Goal: Find specific page/section: Find specific page/section

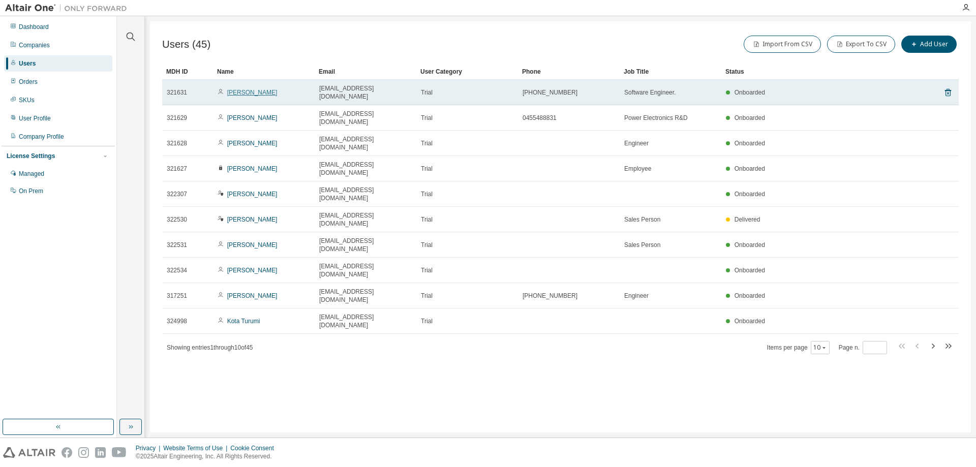
click at [252, 89] on link "[PERSON_NAME]" at bounding box center [252, 92] width 50 height 7
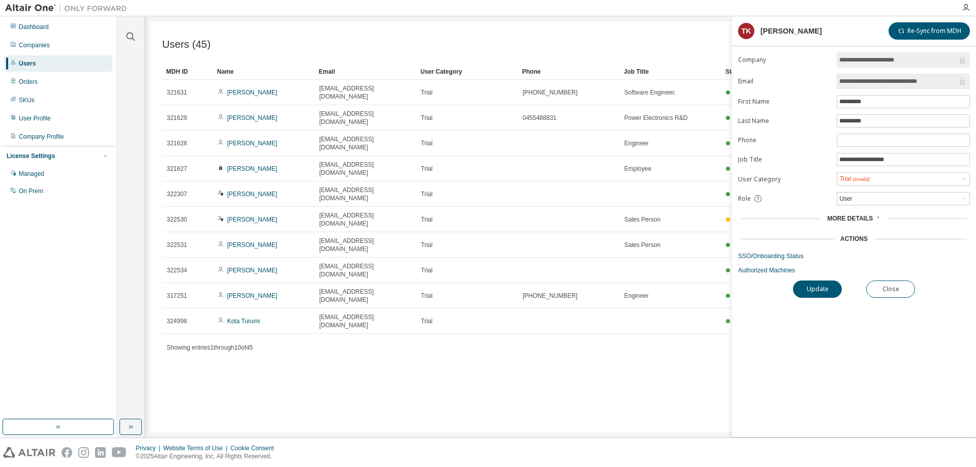
click at [662, 355] on div "Users (45) Import From CSV Export To CSV Add User Clear Load Save Save As Field…" at bounding box center [560, 226] width 821 height 411
click at [910, 290] on button "Close" at bounding box center [890, 289] width 49 height 17
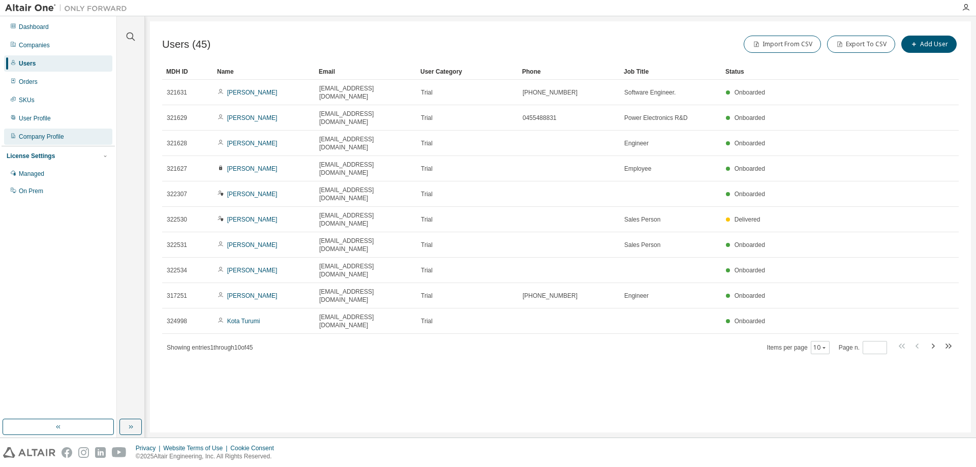
click at [27, 137] on div "Company Profile" at bounding box center [41, 137] width 45 height 8
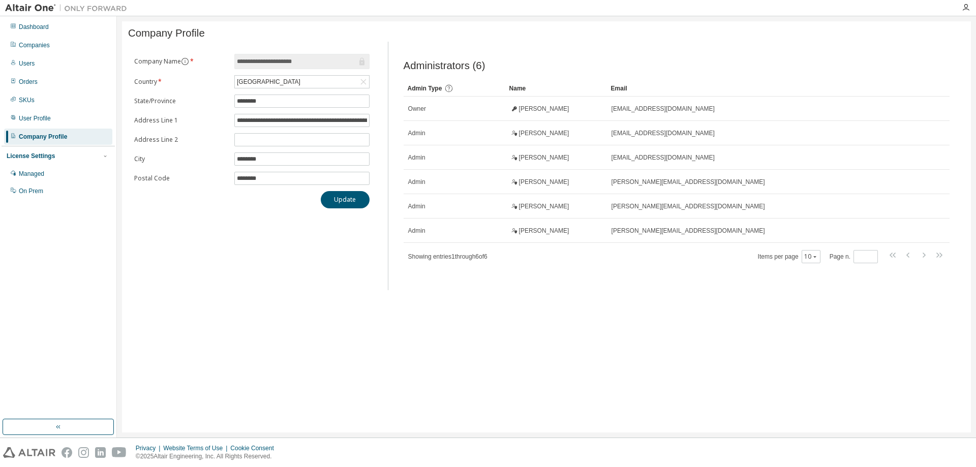
click at [616, 303] on div "**********" at bounding box center [546, 226] width 849 height 411
click at [176, 269] on div "**********" at bounding box center [251, 166] width 247 height 249
click at [37, 64] on div "Users" at bounding box center [58, 63] width 108 height 16
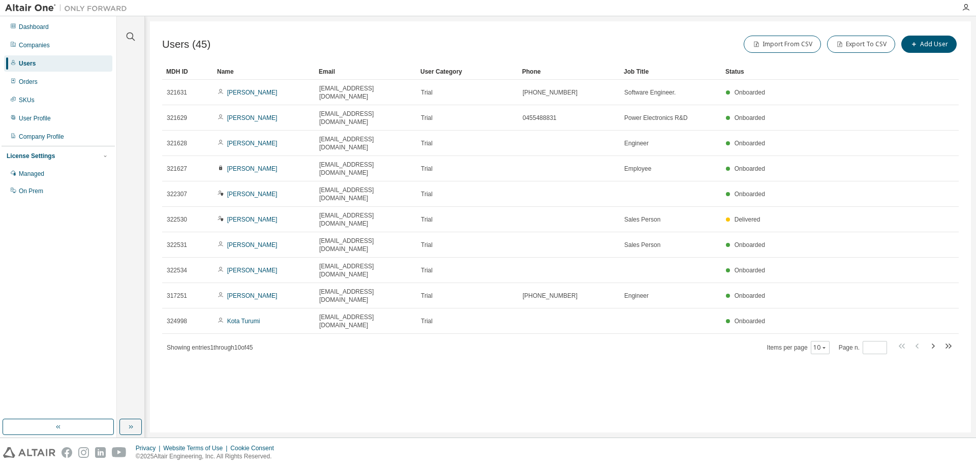
click at [412, 314] on div "Users (45) Import From CSV Export To CSV Add User Clear Load Save Save As Field…" at bounding box center [560, 226] width 821 height 411
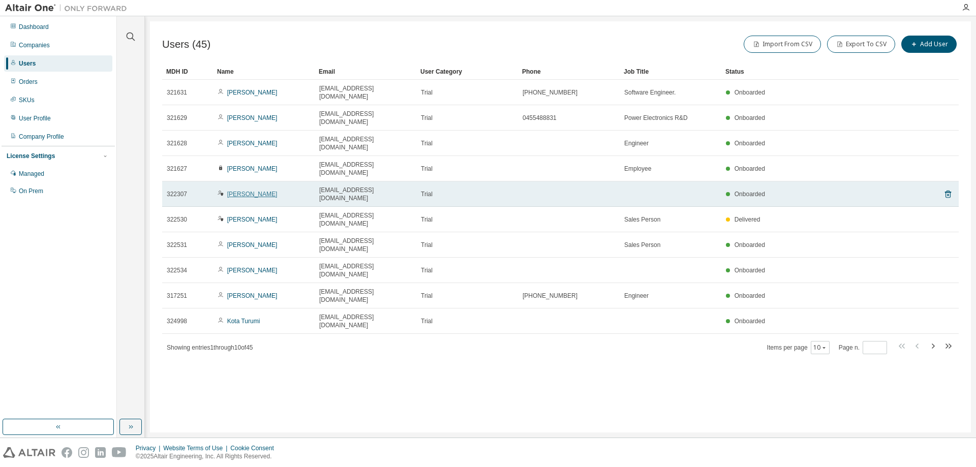
click at [246, 191] on link "Naoko Asahi" at bounding box center [252, 194] width 50 height 7
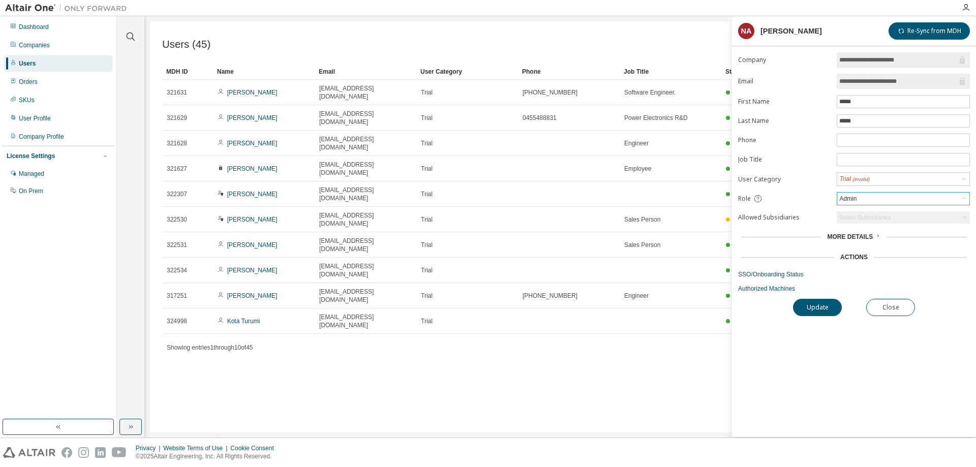
click at [887, 201] on div "Admin" at bounding box center [903, 199] width 132 height 12
click at [632, 326] on div "Users (45) Import From CSV Export To CSV Add User Clear Load Save Save As Field…" at bounding box center [560, 226] width 821 height 411
click at [309, 348] on div "Users (45) Import From CSV Export To CSV Add User Clear Load Save Save As Field…" at bounding box center [560, 226] width 821 height 411
click at [250, 323] on div "Users (45) Import From CSV Export To CSV Add User Clear Load Save Save As Field…" at bounding box center [560, 226] width 821 height 411
click at [636, 337] on div "Users (45) Import From CSV Export To CSV Add User Clear Load Save Save As Field…" at bounding box center [560, 226] width 821 height 411
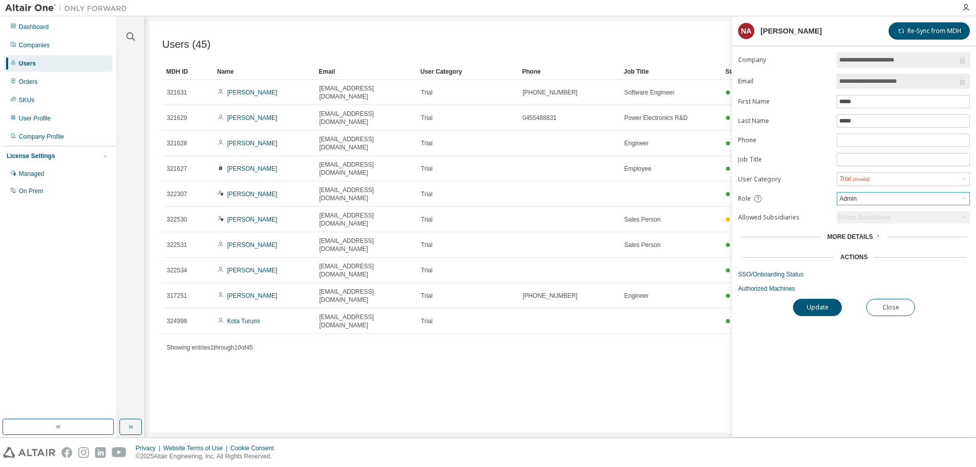
click at [918, 201] on div "Admin" at bounding box center [903, 199] width 132 height 12
click at [636, 305] on div "Users (45) Import From CSV Export To CSV Add User Clear Load Save Save As Field…" at bounding box center [560, 226] width 821 height 411
click at [567, 310] on div "Users (45) Import From CSV Export To CSV Add User Clear Load Save Save As Field…" at bounding box center [560, 226] width 821 height 411
click at [541, 315] on div "Users (45) Import From CSV Export To CSV Add User Clear Load Save Save As Field…" at bounding box center [560, 226] width 821 height 411
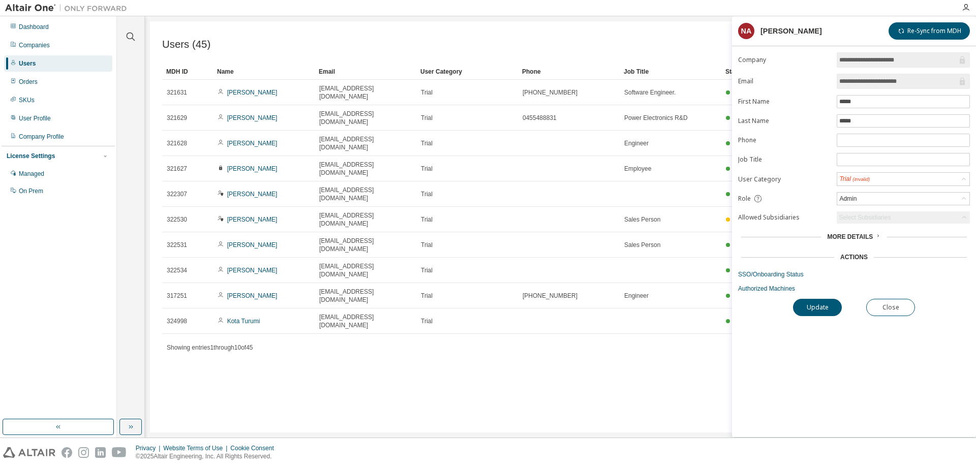
click at [541, 315] on div "Users (45) Import From CSV Export To CSV Add User Clear Load Save Save As Field…" at bounding box center [560, 226] width 821 height 411
click at [854, 196] on div "Admin" at bounding box center [847, 198] width 20 height 11
click at [688, 354] on div "Users (45) Import From CSV Export To CSV Add User Clear Load Save Save As Field…" at bounding box center [560, 226] width 821 height 411
click at [890, 306] on button "Close" at bounding box center [890, 307] width 49 height 17
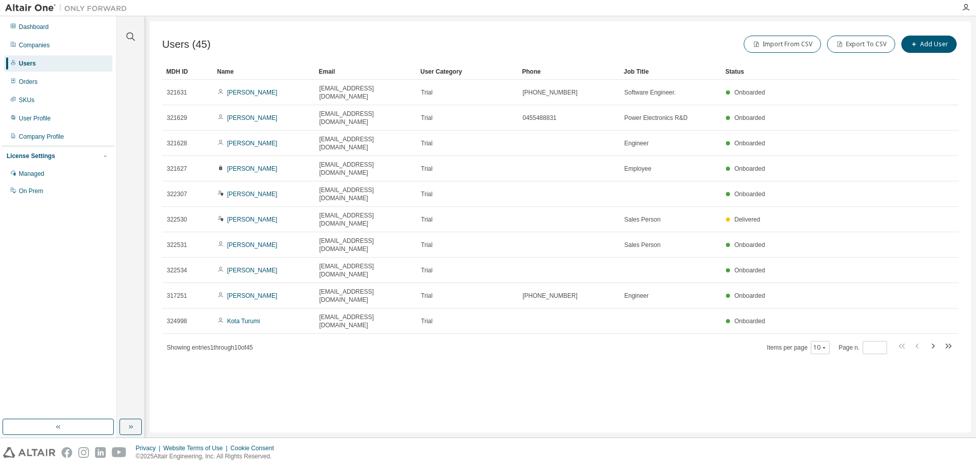
click at [614, 334] on div "Users (45) Import From CSV Export To CSV Add User Clear Load Save Save As Field…" at bounding box center [560, 226] width 821 height 411
click at [465, 318] on div "Users (45) Import From CSV Export To CSV Add User Clear Load Save Save As Field…" at bounding box center [560, 226] width 821 height 411
